Goal: Transaction & Acquisition: Obtain resource

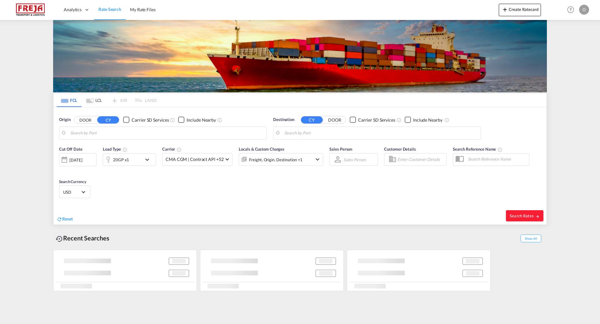
type input "Haugesund, NOHAU"
type input "[US_STATE], [GEOGRAPHIC_DATA], USNYC"
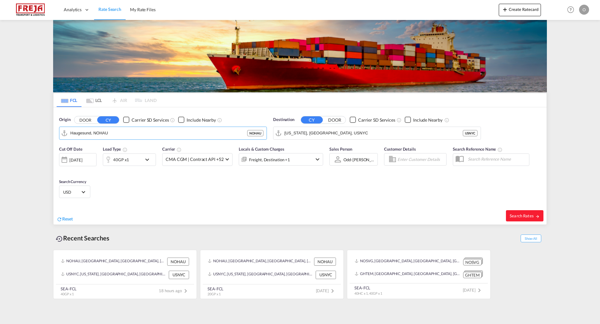
type input "e"
click at [85, 150] on div "[GEOGRAPHIC_DATA] [GEOGRAPHIC_DATA] NOSVG" at bounding box center [118, 150] width 119 height 19
type input "[GEOGRAPHIC_DATA], NOSVG"
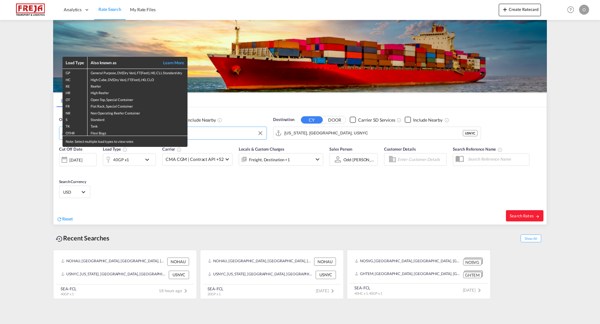
click at [200, 121] on div "Load Type Also known as Learn More GP General Purpose, DV(Dry Van), FT(Feet), H…" at bounding box center [300, 162] width 600 height 324
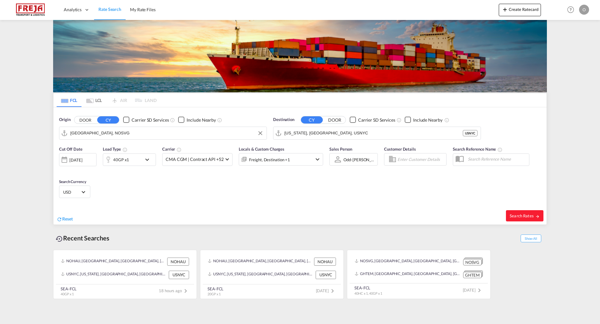
click at [180, 120] on div "Checkbox No Ink" at bounding box center [181, 120] width 6 height 6
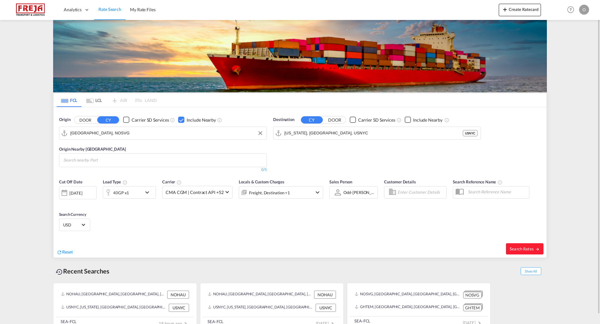
click at [78, 161] on input "Search nearby Port" at bounding box center [92, 160] width 59 height 10
type input "tanang"
click at [78, 172] on div "Tananger [GEOGRAPHIC_DATA] NOTAE" at bounding box center [111, 173] width 119 height 17
type input "egers"
click at [131, 169] on div "Egersund [GEOGRAPHIC_DATA] NOEGE" at bounding box center [160, 173] width 119 height 17
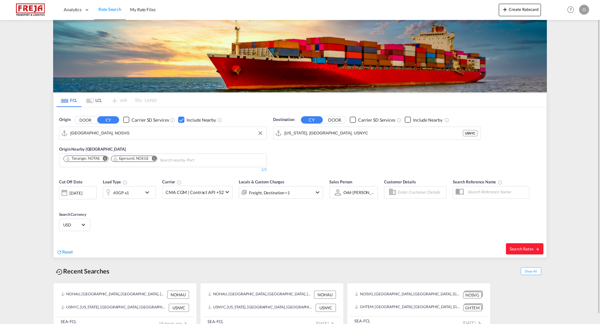
click at [147, 191] on md-icon "icon-chevron-down" at bounding box center [148, 192] width 11 height 7
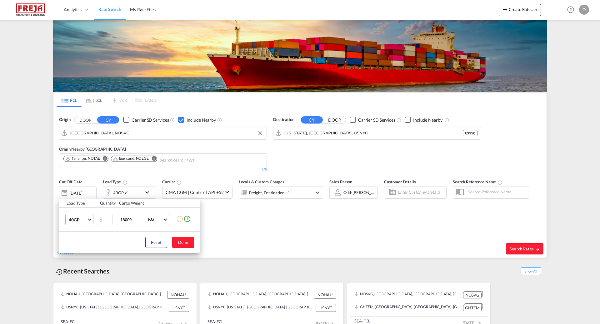
click at [89, 219] on span "Choose: \a40GP" at bounding box center [89, 218] width 3 height 3
click at [81, 238] on md-option "40HC" at bounding box center [85, 235] width 42 height 15
drag, startPoint x: 134, startPoint y: 218, endPoint x: 116, endPoint y: 221, distance: 18.9
click at [116, 221] on td "18000 KG KG" at bounding box center [145, 220] width 61 height 24
type input "28000"
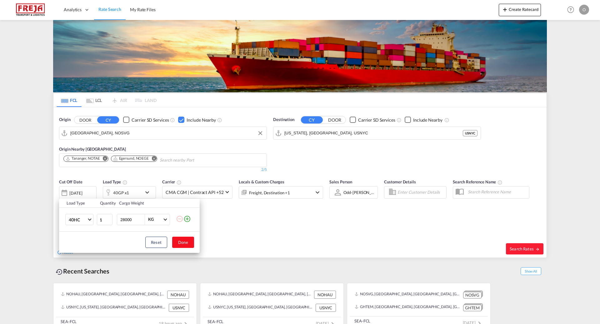
click at [182, 243] on button "Done" at bounding box center [183, 242] width 22 height 11
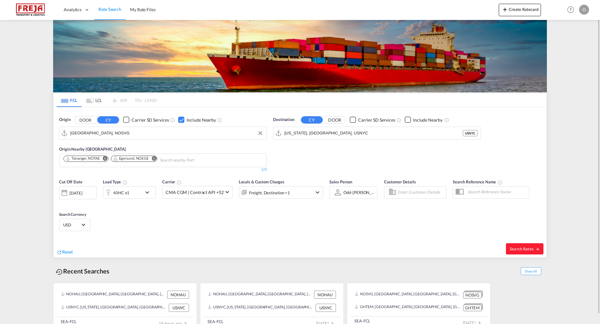
click at [147, 193] on md-icon "icon-chevron-down" at bounding box center [148, 192] width 11 height 7
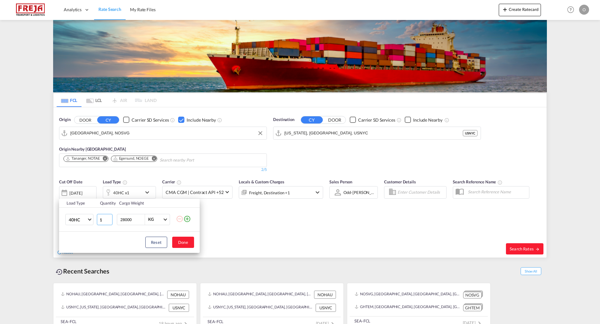
drag, startPoint x: 106, startPoint y: 220, endPoint x: 95, endPoint y: 217, distance: 10.9
click at [95, 217] on tr "40HC 20GP 40GP 40HC 45HC 20RE 40RE 40HR 20OT 40OT 20FR 40FR 40NR 20NR 45S 20TK …" at bounding box center [129, 220] width 141 height 24
drag, startPoint x: 102, startPoint y: 220, endPoint x: 83, endPoint y: 217, distance: 19.0
click at [83, 217] on tr "40HC 20GP 40GP 40HC 45HC 20RE 40RE 40HR 20OT 40OT 20FR 40FR 40NR 20NR 45S 20TK …" at bounding box center [129, 220] width 141 height 24
type input "1"
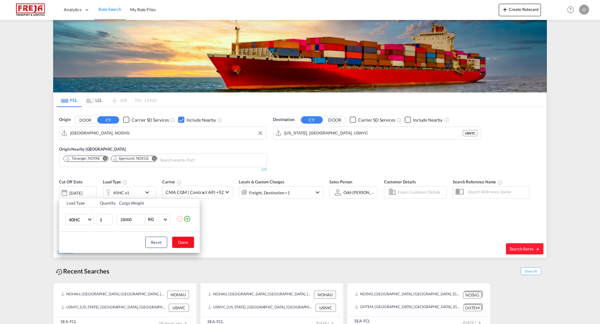
click at [181, 241] on button "Done" at bounding box center [183, 242] width 22 height 11
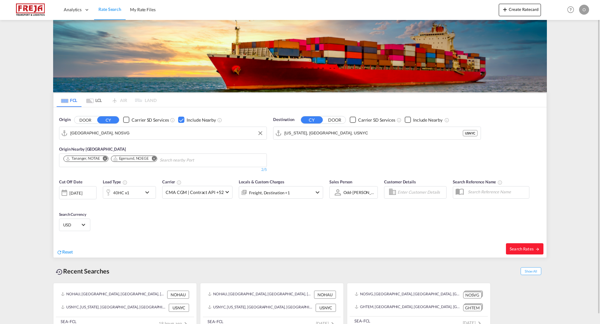
click at [81, 193] on div "[DATE]" at bounding box center [75, 193] width 13 height 6
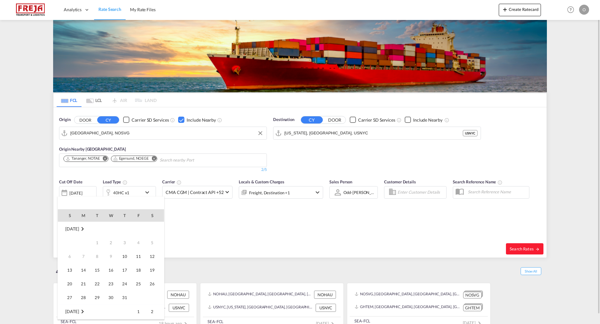
scroll to position [248, 0]
click at [100, 257] on span "14" at bounding box center [97, 256] width 12 height 12
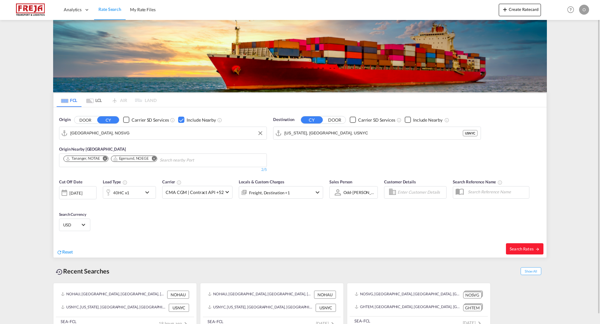
click at [81, 195] on div "[DATE]" at bounding box center [75, 193] width 13 height 6
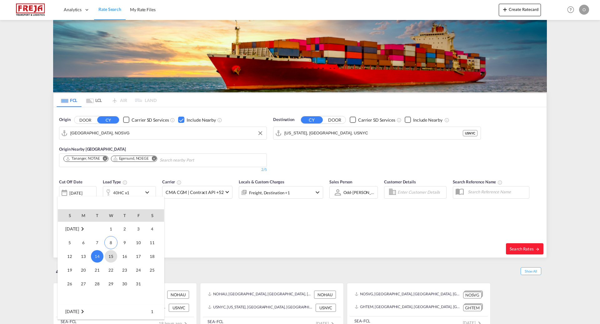
click at [110, 257] on span "15" at bounding box center [111, 256] width 12 height 12
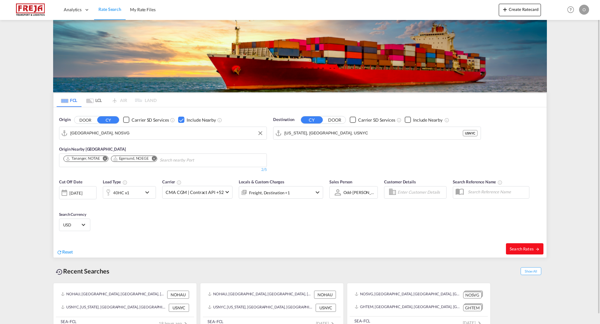
click at [527, 249] on span "Search Rates" at bounding box center [524, 249] width 30 height 5
type input "NOSVG to USNYC / [DATE]"
